Goal: Information Seeking & Learning: Check status

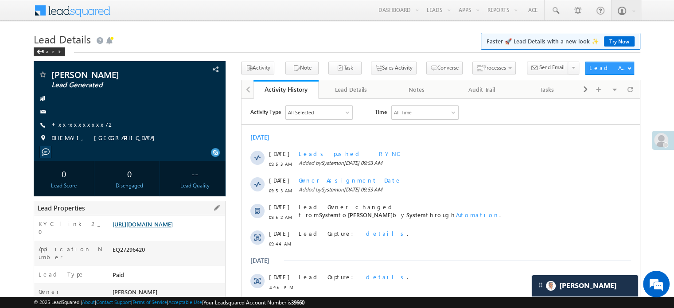
click at [134, 228] on link "https://angelbroking1-pk3em7sa.customui-test.leadsquared.com?leadId=112297f5-b7…" at bounding box center [143, 224] width 60 height 8
click at [78, 121] on link "+xx-xxxxxxxx72" at bounding box center [82, 125] width 63 height 8
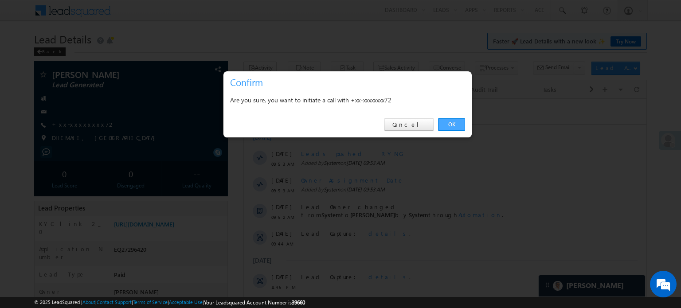
click at [452, 124] on link "OK" at bounding box center [451, 124] width 27 height 12
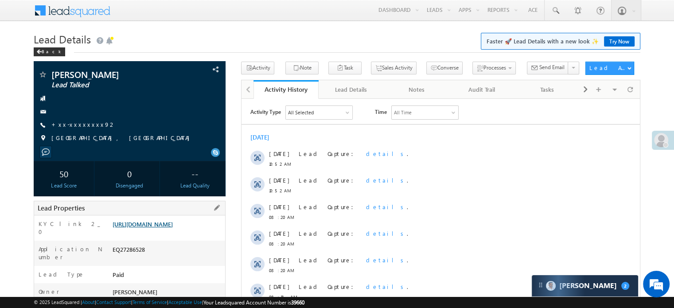
click at [136, 226] on link "[URL][DOMAIN_NAME]" at bounding box center [143, 224] width 60 height 8
